Goal: Information Seeking & Learning: Find specific fact

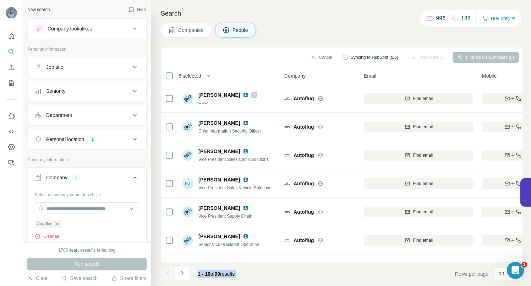
scroll to position [82, 0]
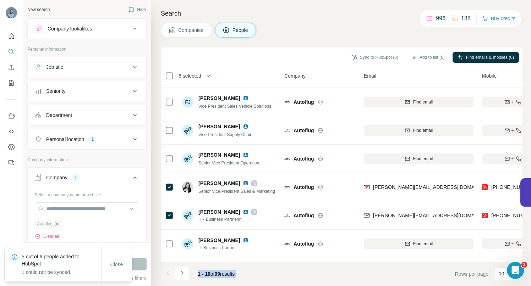
click at [58, 225] on icon "button" at bounding box center [56, 223] width 3 height 3
click at [56, 210] on input "text" at bounding box center [87, 209] width 104 height 13
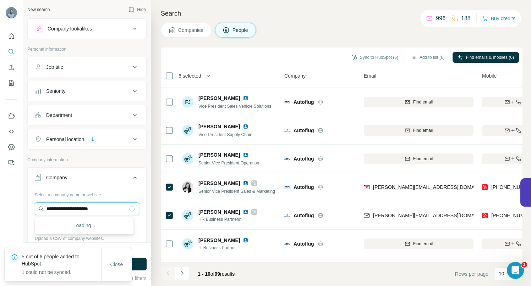
type input "**********"
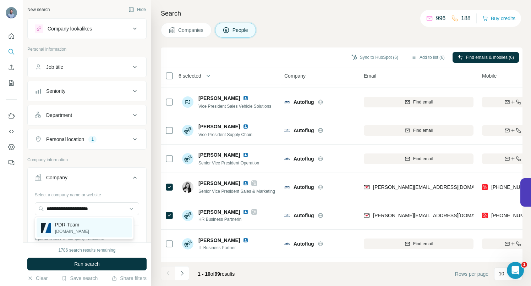
click at [70, 227] on p "PDR-Team" at bounding box center [72, 224] width 34 height 7
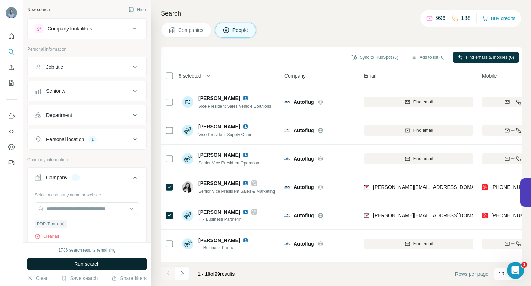
click at [77, 262] on span "Run search" at bounding box center [87, 264] width 26 height 7
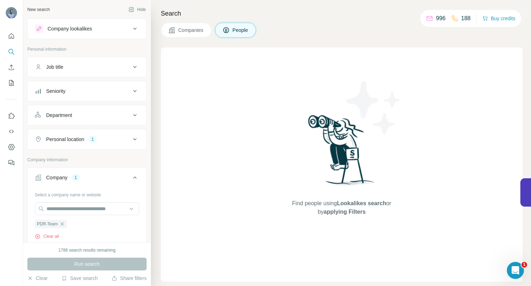
click at [192, 29] on span "Companies" at bounding box center [191, 30] width 26 height 7
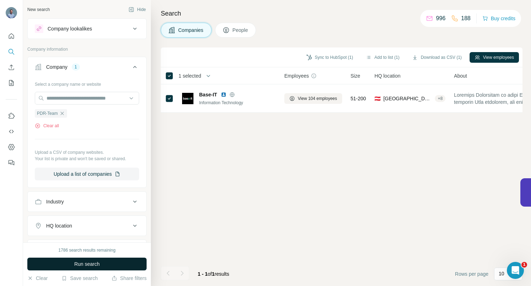
click at [99, 264] on span "Run search" at bounding box center [87, 264] width 26 height 7
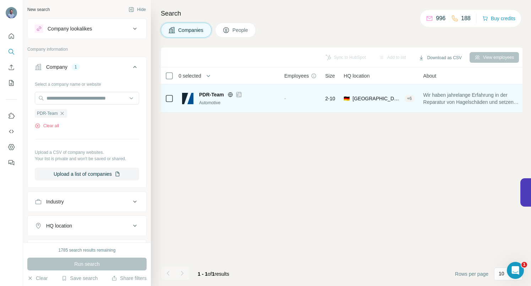
click at [231, 94] on icon at bounding box center [230, 94] width 5 height 0
